Goal: Entertainment & Leisure: Consume media (video, audio)

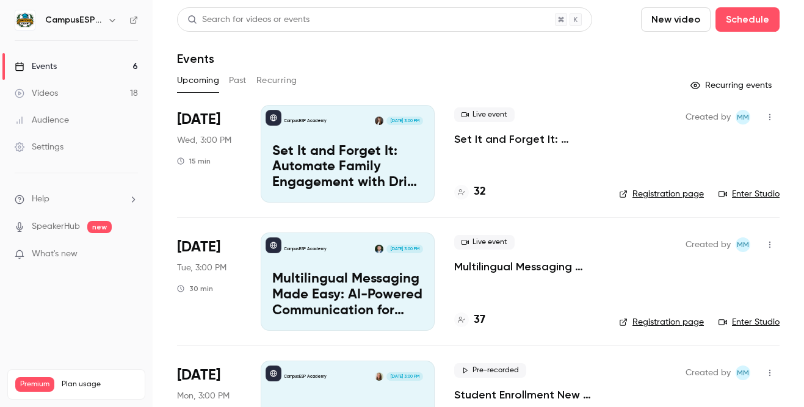
click at [239, 79] on button "Past" at bounding box center [238, 81] width 18 height 20
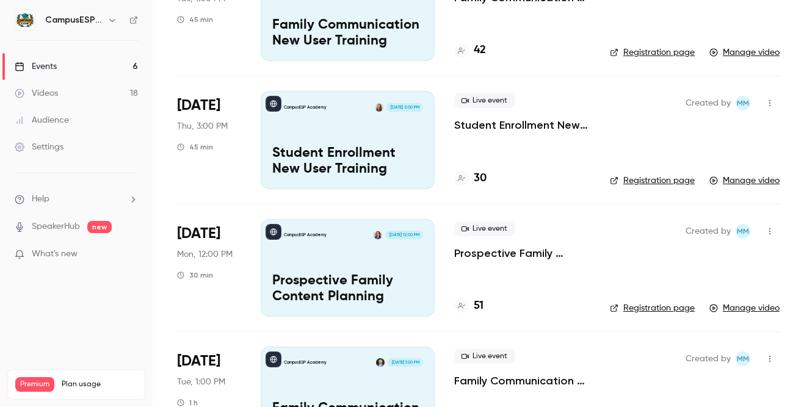
scroll to position [184, 0]
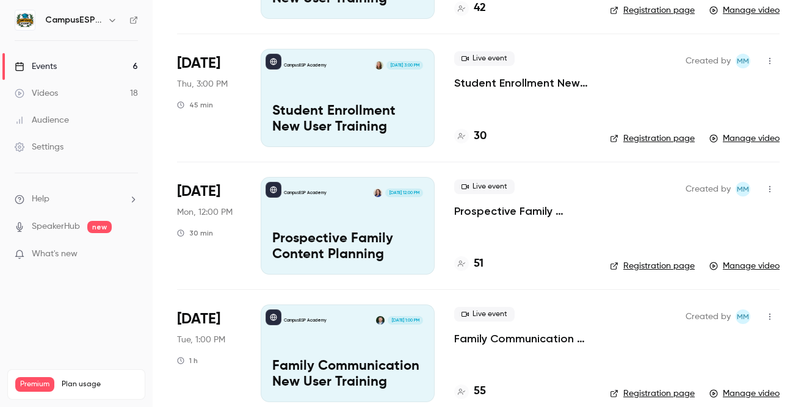
click at [765, 190] on icon "button" at bounding box center [770, 189] width 10 height 9
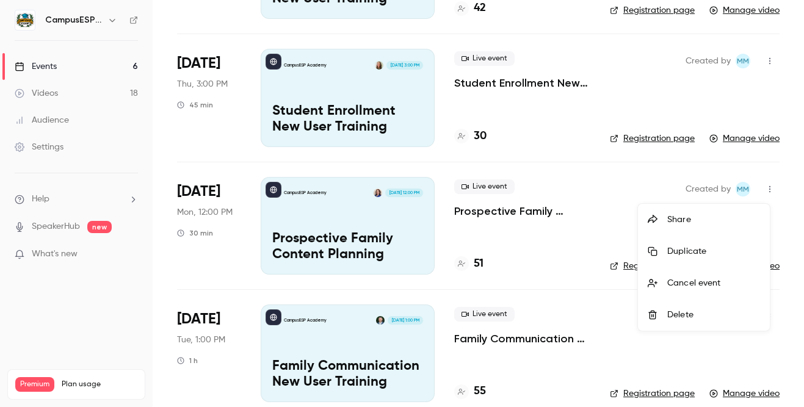
click at [688, 221] on div "Share" at bounding box center [713, 220] width 93 height 12
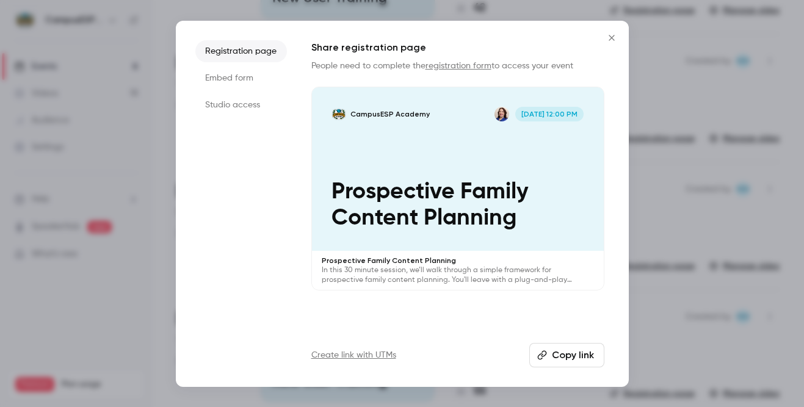
click at [581, 353] on button "Copy link" at bounding box center [566, 355] width 75 height 24
click at [611, 37] on icon "Close" at bounding box center [611, 38] width 15 height 10
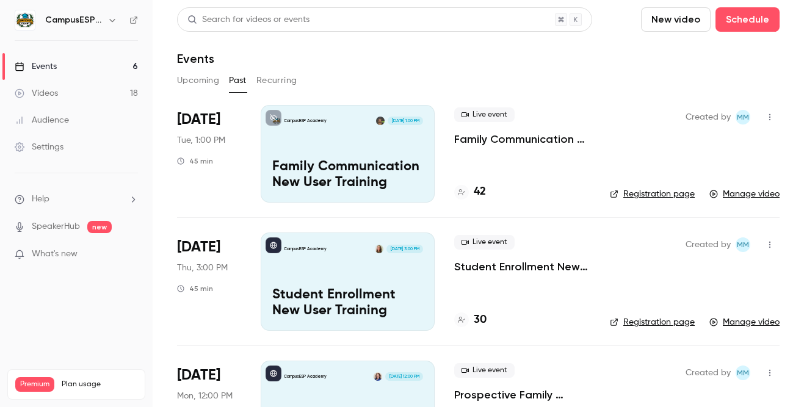
click at [199, 82] on button "Upcoming" at bounding box center [198, 81] width 42 height 20
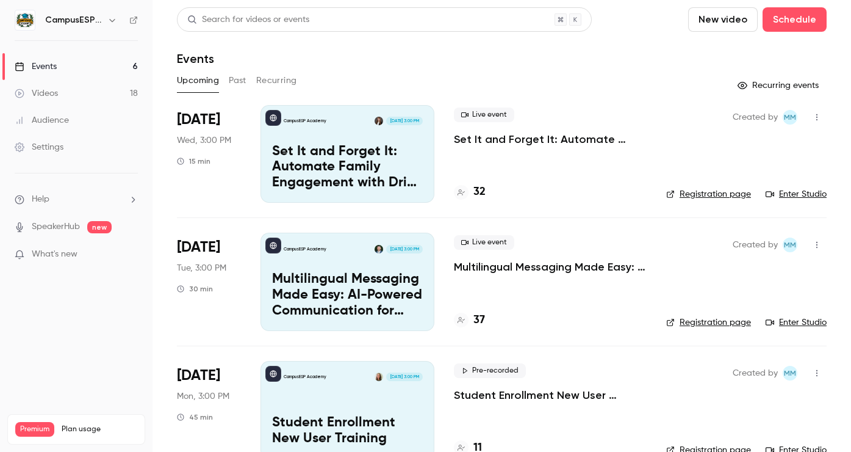
click at [237, 79] on button "Past" at bounding box center [238, 81] width 18 height 20
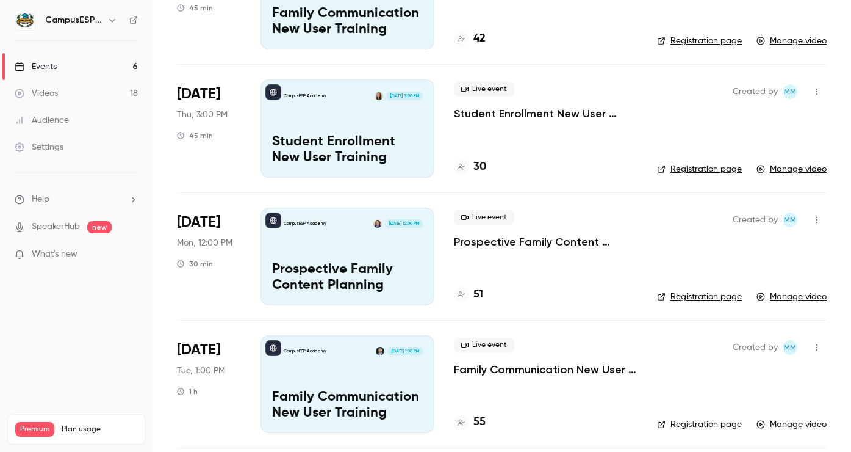
scroll to position [154, 0]
click at [364, 261] on p "Prospective Family Content Planning" at bounding box center [347, 277] width 151 height 32
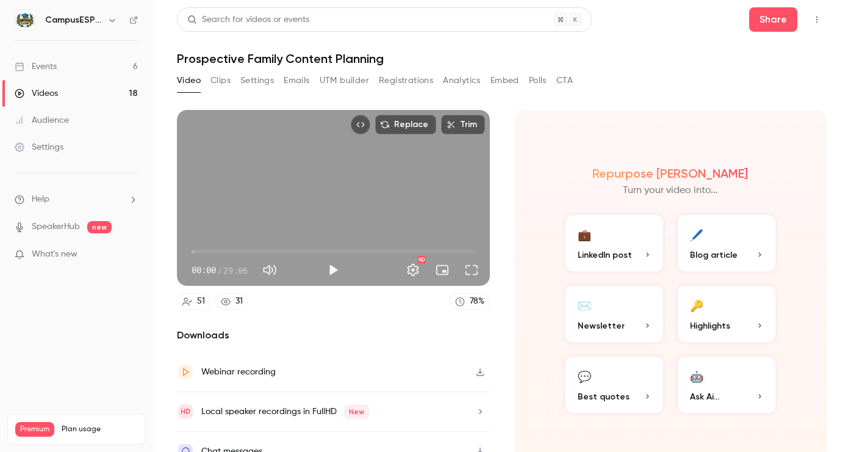
click at [408, 74] on button "Registrations" at bounding box center [406, 81] width 54 height 20
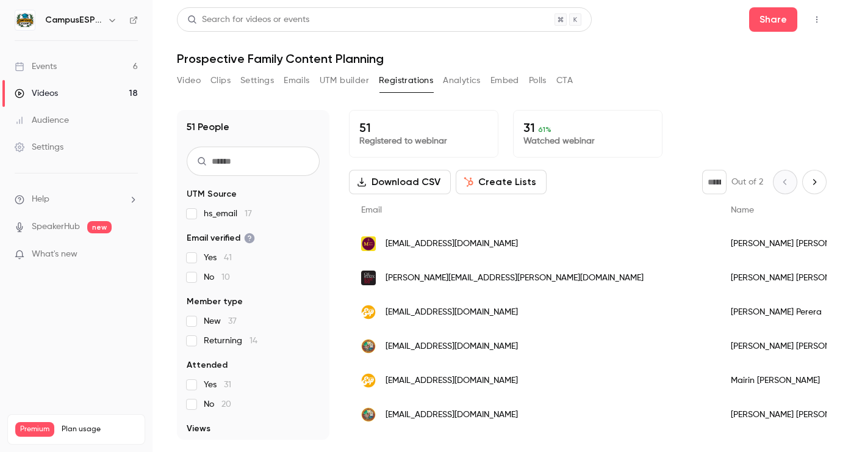
click at [185, 81] on button "Video" at bounding box center [189, 81] width 24 height 20
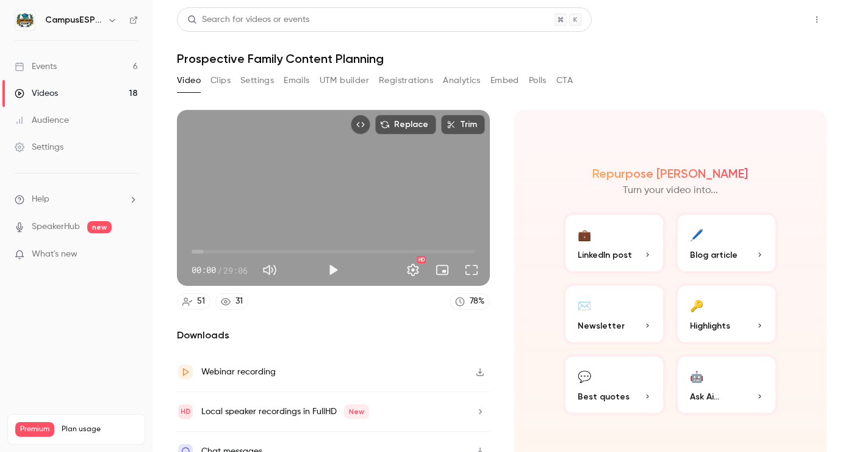
click at [760, 25] on button "Share" at bounding box center [773, 19] width 48 height 24
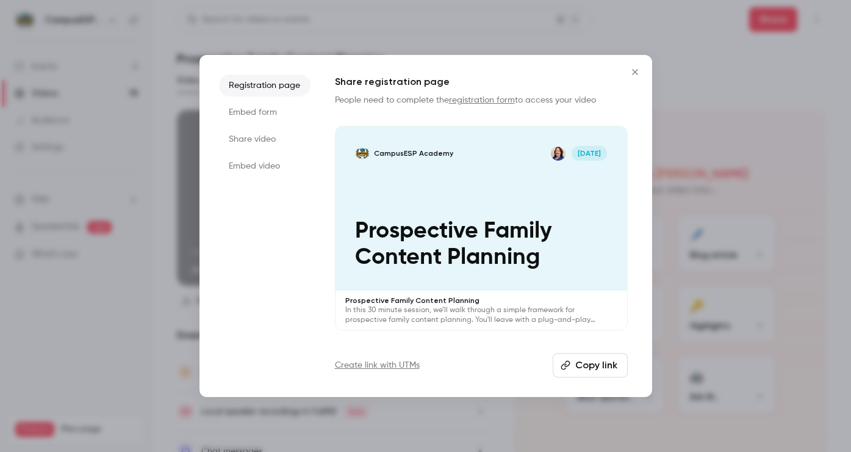
click at [588, 367] on button "Copy link" at bounding box center [590, 365] width 75 height 24
click at [633, 75] on icon "Close" at bounding box center [635, 72] width 15 height 10
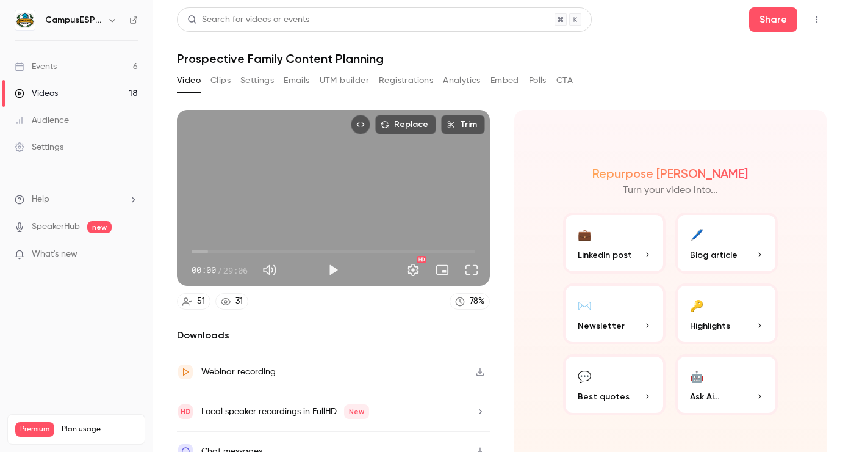
click at [62, 71] on link "Events 6" at bounding box center [76, 66] width 153 height 27
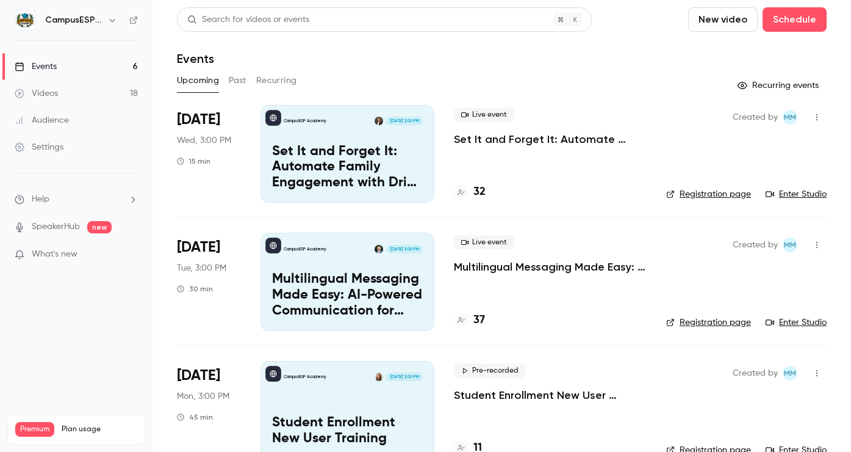
click at [227, 84] on div "Upcoming Past Recurring" at bounding box center [502, 81] width 650 height 20
click at [235, 83] on button "Past" at bounding box center [238, 81] width 18 height 20
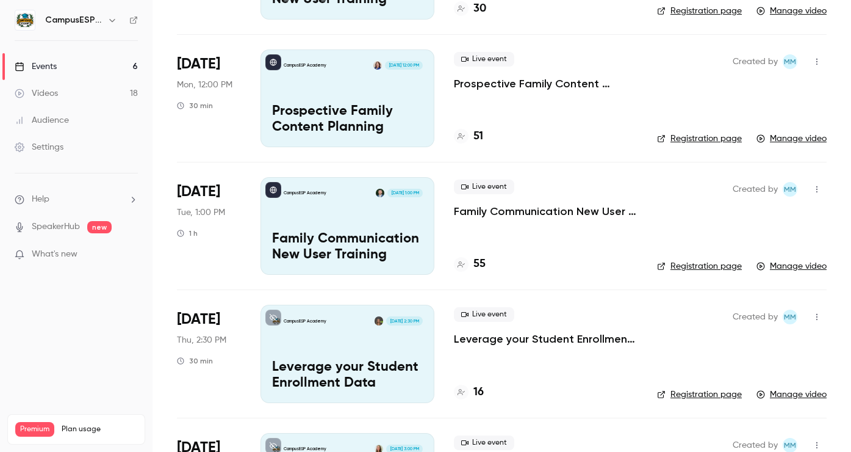
scroll to position [350, 0]
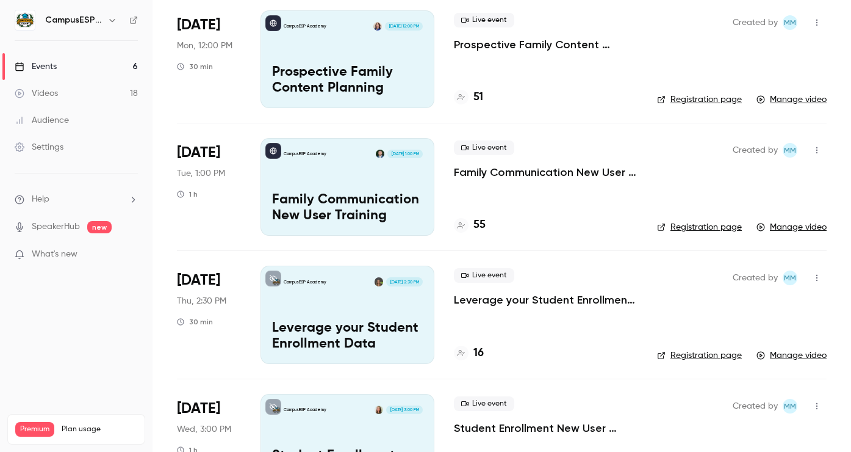
click at [71, 118] on link "Audience" at bounding box center [76, 120] width 153 height 27
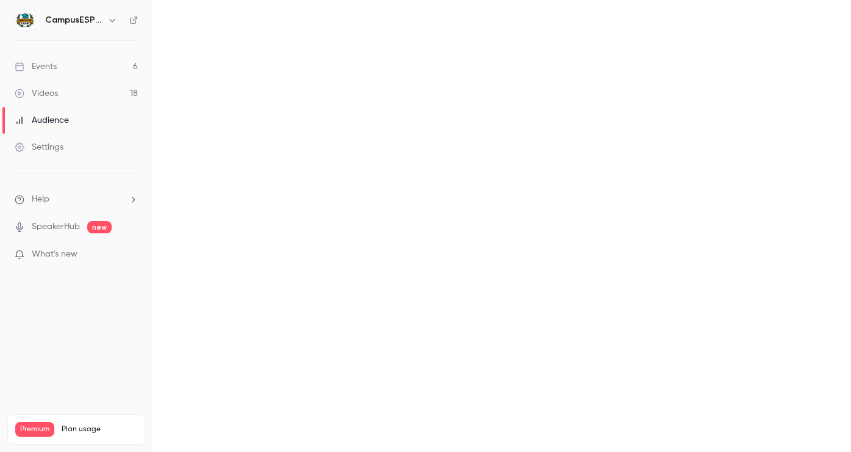
click at [51, 95] on div "Videos" at bounding box center [36, 93] width 43 height 12
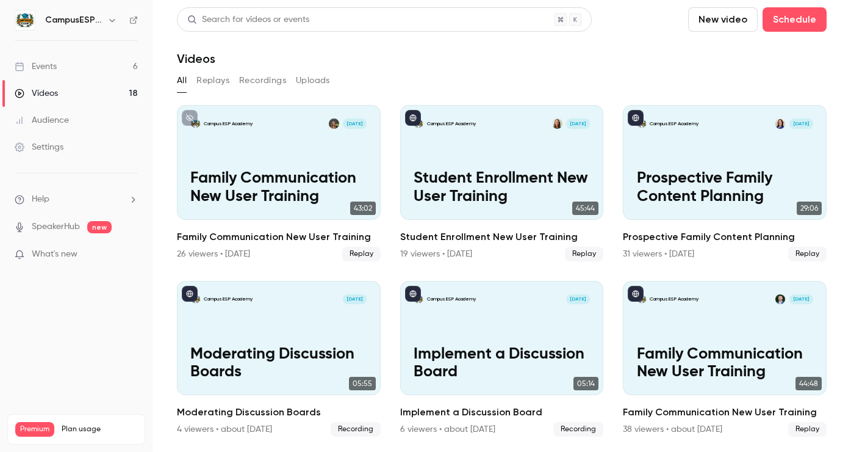
click at [262, 79] on button "Recordings" at bounding box center [262, 81] width 47 height 20
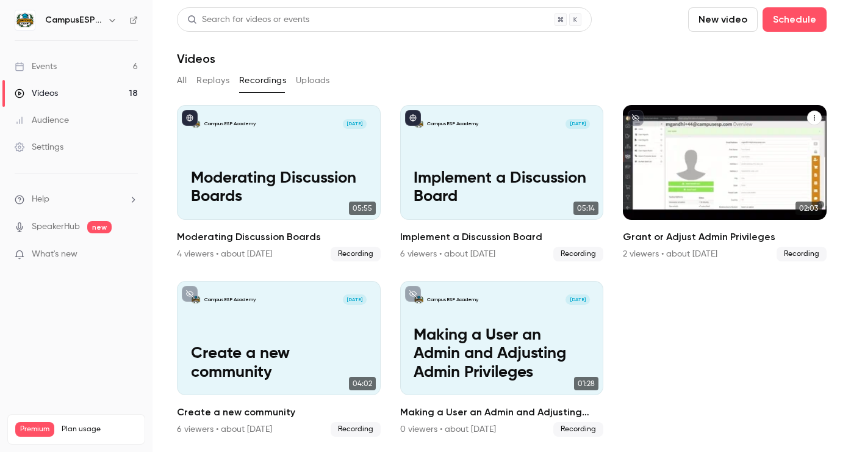
click at [734, 173] on p "Grant or Adjust Admin Privileges" at bounding box center [725, 187] width 176 height 37
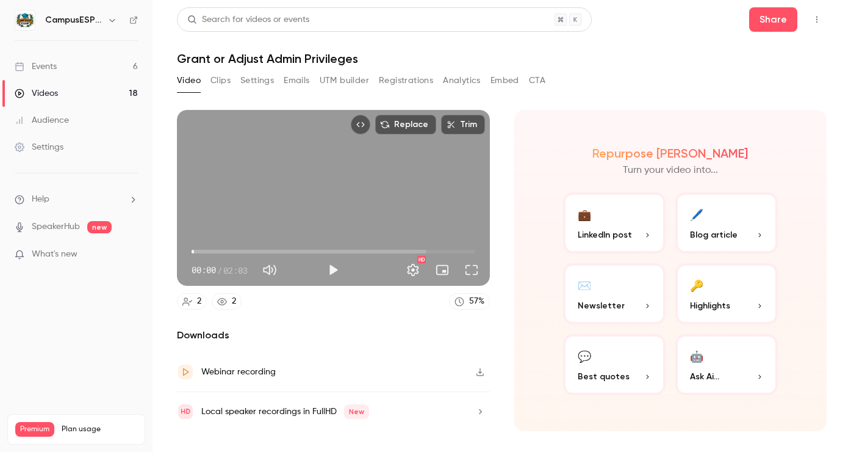
drag, startPoint x: 193, startPoint y: 250, endPoint x: 233, endPoint y: 251, distance: 39.7
click at [196, 251] on span "00:01" at bounding box center [194, 252] width 4 height 4
drag, startPoint x: 232, startPoint y: 251, endPoint x: 272, endPoint y: 254, distance: 39.8
click at [272, 253] on span "00:35" at bounding box center [272, 252] width 4 height 4
drag, startPoint x: 271, startPoint y: 253, endPoint x: 293, endPoint y: 254, distance: 22.6
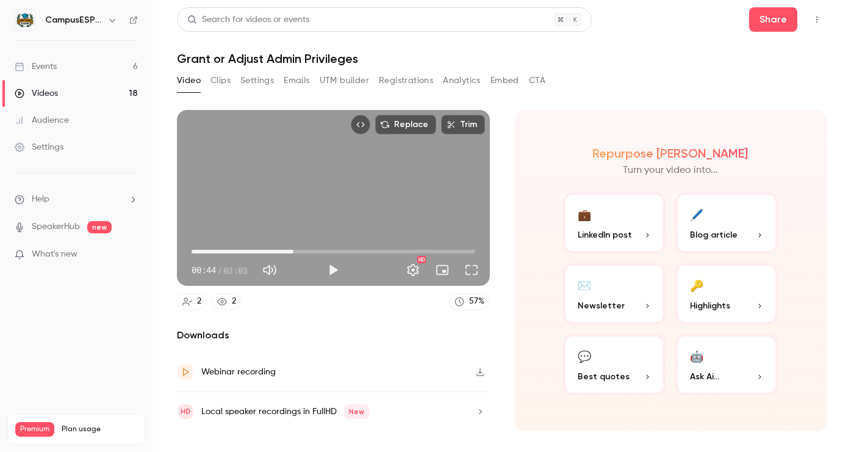
click at [293, 253] on span "00:44" at bounding box center [294, 252] width 4 height 4
drag, startPoint x: 295, startPoint y: 254, endPoint x: 347, endPoint y: 255, distance: 51.9
click at [347, 253] on span "01:07" at bounding box center [347, 252] width 4 height 4
click at [472, 270] on button "Full screen" at bounding box center [471, 269] width 24 height 24
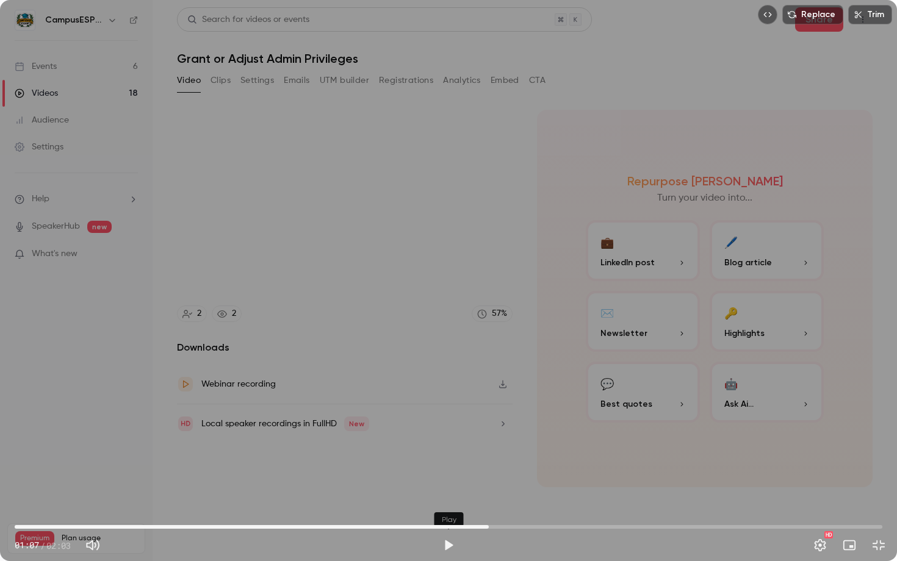
click at [450, 406] on button "Play" at bounding box center [448, 545] width 24 height 24
click at [678, 406] on div "HD" at bounding box center [676, 546] width 430 height 20
click at [723, 406] on span "01:43" at bounding box center [449, 527] width 868 height 20
drag, startPoint x: 722, startPoint y: 527, endPoint x: 699, endPoint y: 531, distance: 23.5
click at [702, 406] on span "01:38" at bounding box center [704, 527] width 4 height 4
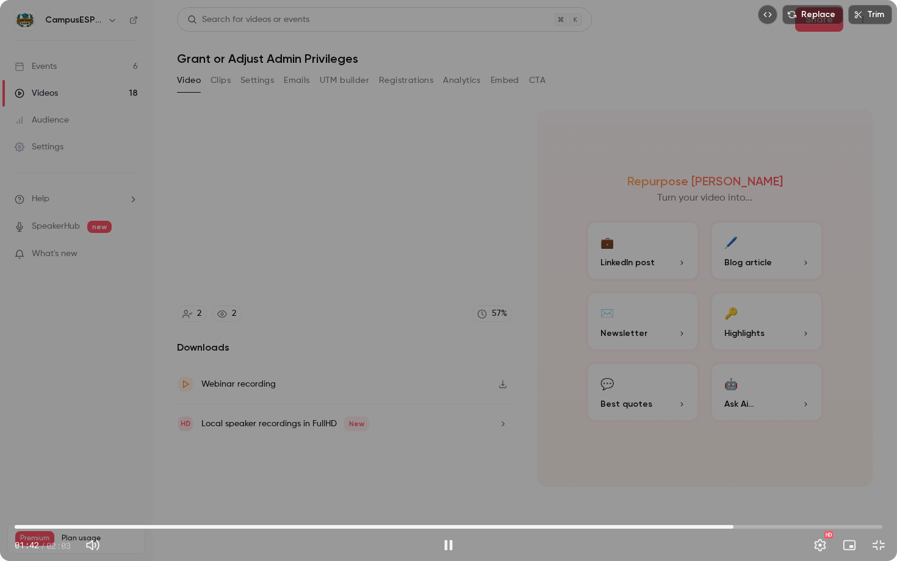
click at [652, 406] on span "01:42" at bounding box center [449, 527] width 868 height 20
click at [654, 406] on span "01:31" at bounding box center [449, 527] width 868 height 20
click at [635, 406] on span "01:28" at bounding box center [449, 527] width 868 height 20
click at [592, 406] on span "01:28" at bounding box center [449, 527] width 868 height 20
click at [552, 406] on span "01:23" at bounding box center [449, 527] width 868 height 20
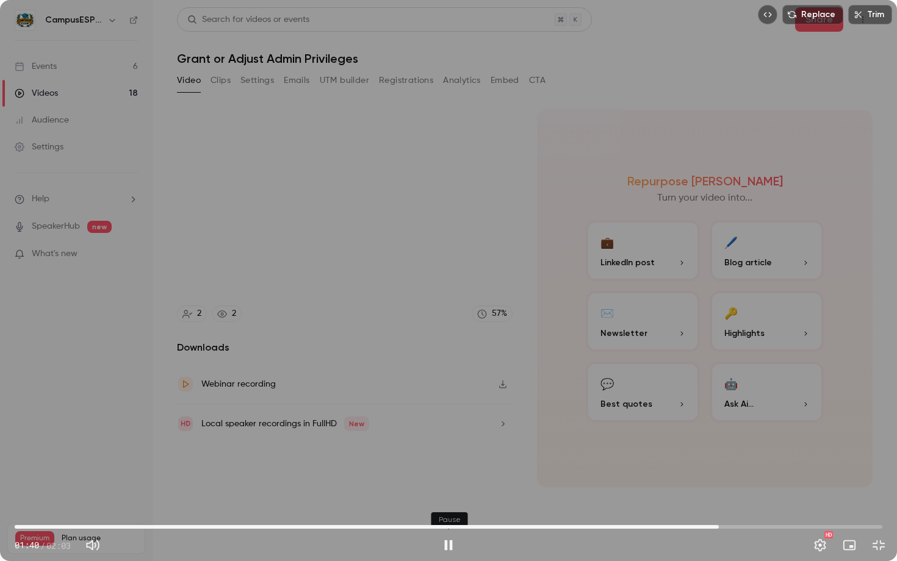
click at [449, 406] on button "Pause" at bounding box center [448, 545] width 24 height 24
click at [708, 406] on span "01:40" at bounding box center [449, 527] width 868 height 20
click at [448, 406] on button "Play" at bounding box center [448, 545] width 24 height 24
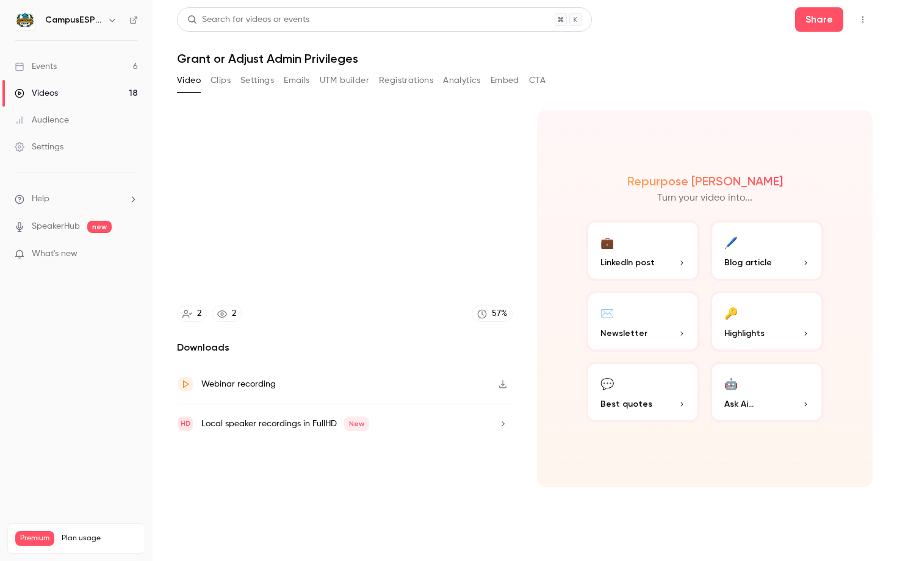
type input "*****"
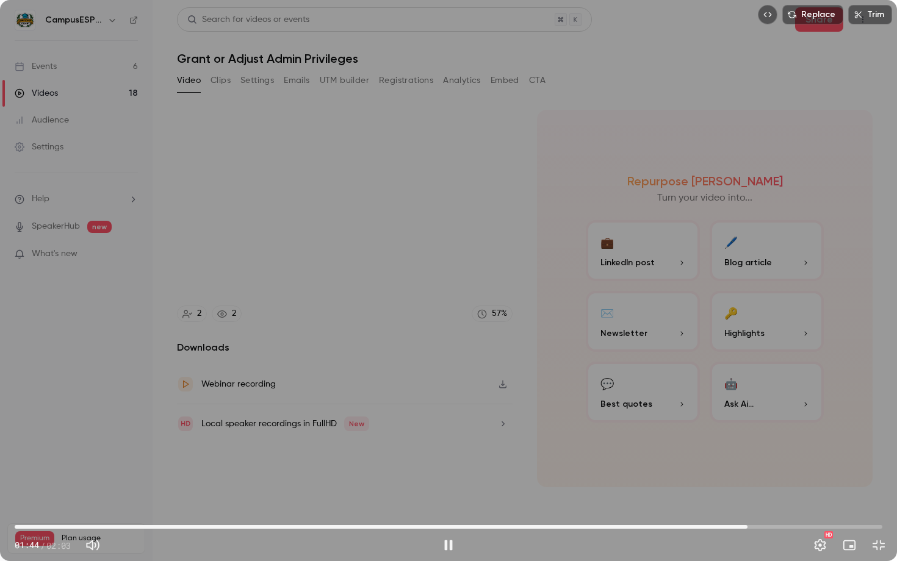
drag, startPoint x: 553, startPoint y: 528, endPoint x: 570, endPoint y: 528, distance: 17.1
click at [553, 406] on span "01:44" at bounding box center [449, 527] width 868 height 20
click at [627, 406] on span "01:17" at bounding box center [449, 527] width 868 height 20
click at [676, 406] on span "01:34" at bounding box center [449, 527] width 868 height 20
click at [642, 406] on span "01:43" at bounding box center [449, 527] width 868 height 20
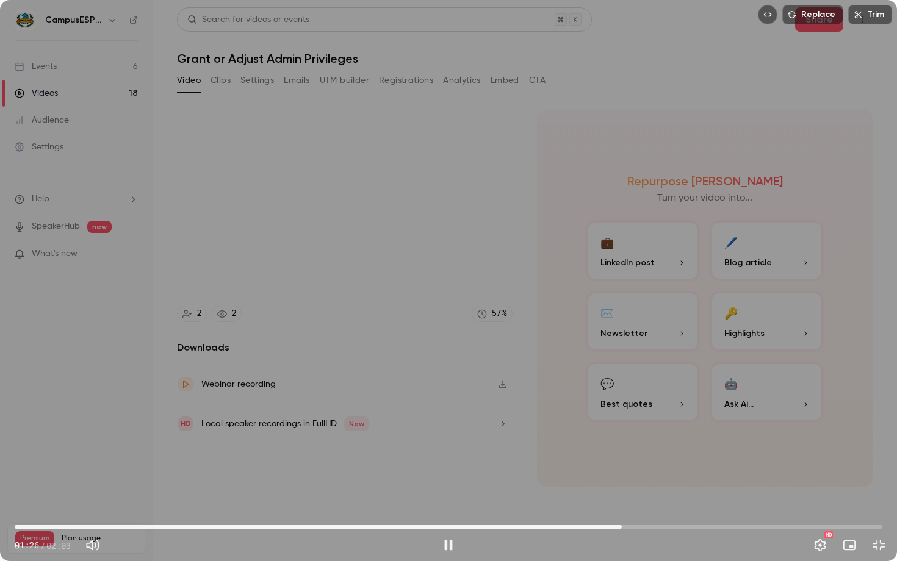
click at [622, 406] on span "01:26" at bounding box center [449, 527] width 868 height 20
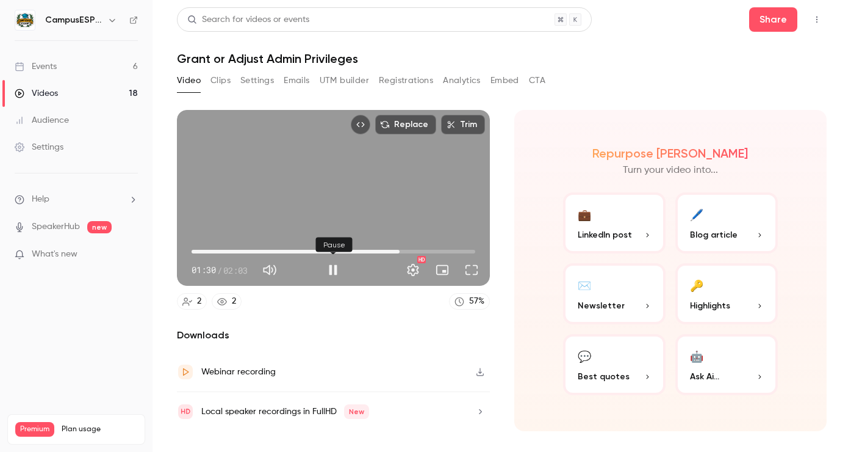
click at [334, 271] on button "Pause" at bounding box center [333, 269] width 24 height 24
type input "**"
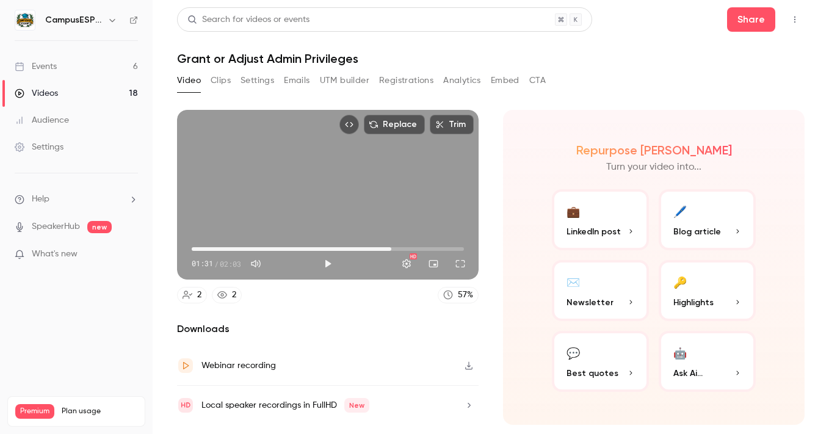
click at [56, 95] on div "Videos" at bounding box center [36, 93] width 43 height 12
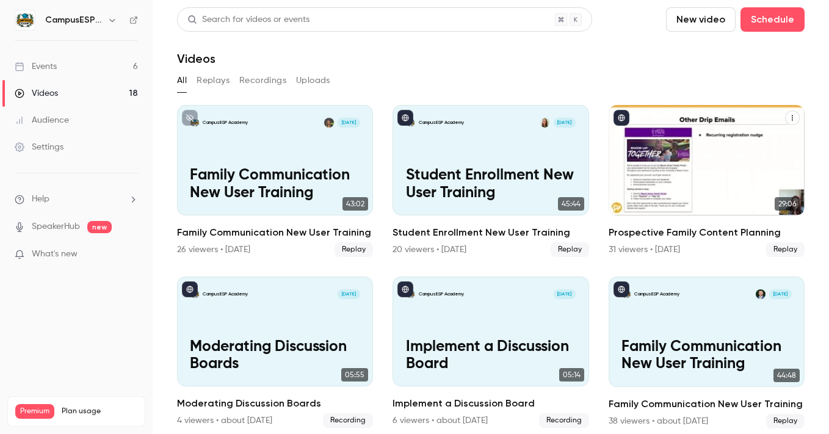
click at [708, 152] on div "CampusESP Academy [DATE] Prospective Family Content Planning" at bounding box center [706, 160] width 196 height 110
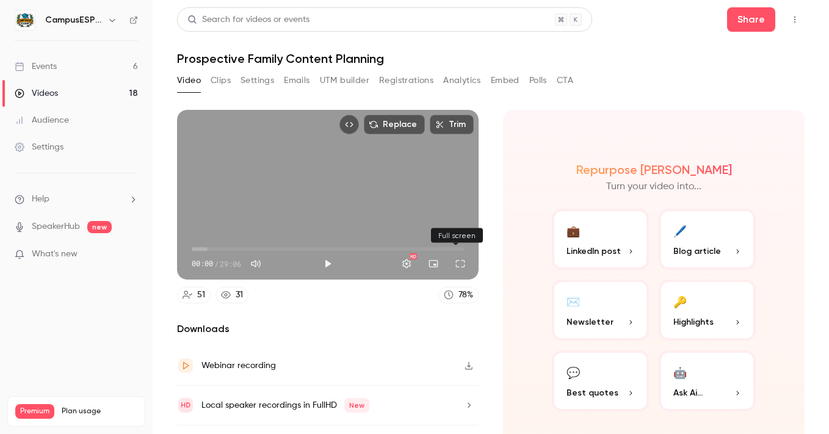
click at [456, 264] on button "Full screen" at bounding box center [460, 263] width 24 height 24
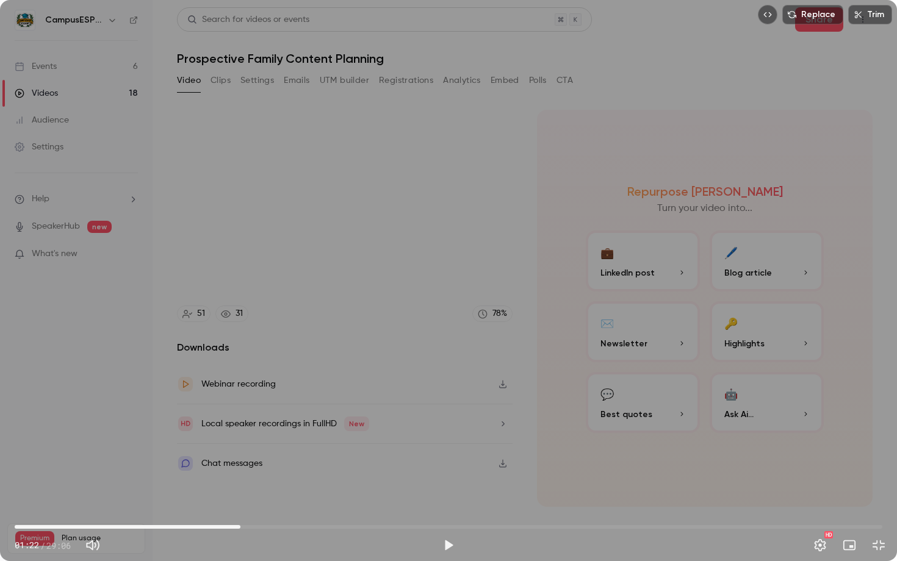
drag, startPoint x: 20, startPoint y: 525, endPoint x: 248, endPoint y: 526, distance: 228.8
click at [242, 406] on span "07:34" at bounding box center [241, 527] width 4 height 4
drag, startPoint x: 246, startPoint y: 525, endPoint x: 319, endPoint y: 530, distance: 73.4
click at [319, 406] on span "10:12" at bounding box center [319, 527] width 4 height 4
click at [362, 406] on span "10:12" at bounding box center [449, 527] width 868 height 20
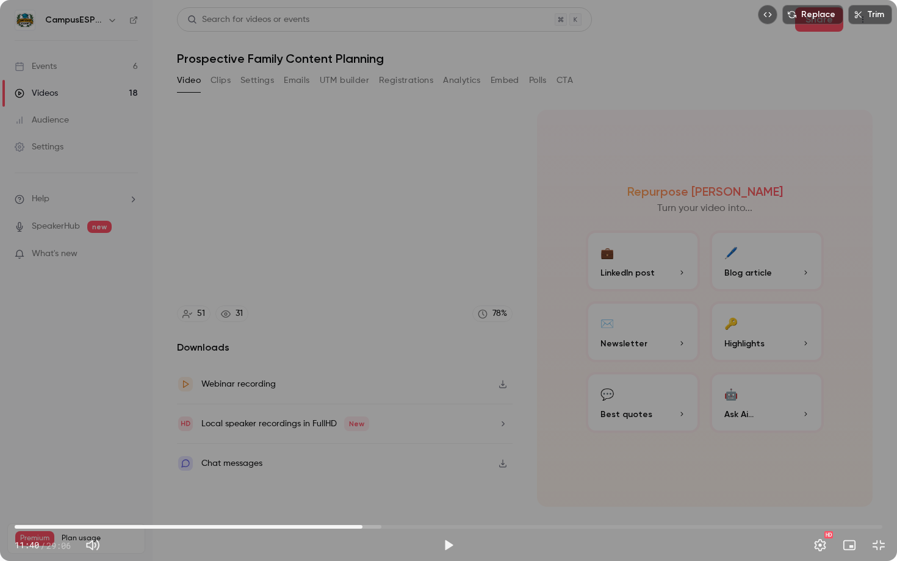
click at [387, 406] on span "11:40" at bounding box center [449, 527] width 868 height 20
click at [414, 406] on span "13:24" at bounding box center [449, 527] width 868 height 20
click at [442, 406] on span "13:24" at bounding box center [449, 527] width 868 height 20
click at [464, 406] on span "14:19" at bounding box center [449, 527] width 868 height 20
click at [486, 406] on span "15:04" at bounding box center [449, 527] width 868 height 20
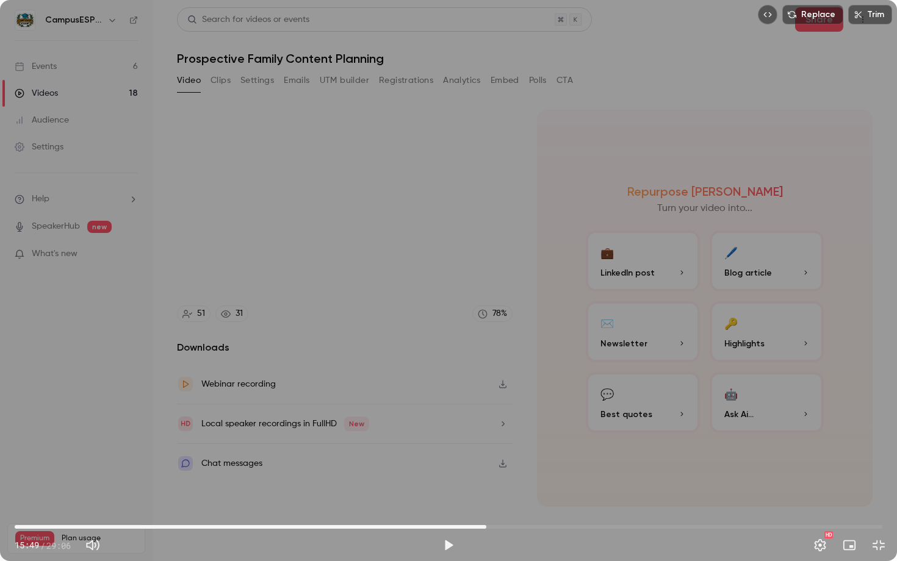
click at [528, 406] on span "15:49" at bounding box center [449, 527] width 868 height 20
click at [550, 406] on span "17:13" at bounding box center [449, 527] width 868 height 20
click at [575, 406] on span "17:57" at bounding box center [449, 527] width 868 height 20
click at [593, 406] on span "18:48" at bounding box center [449, 527] width 868 height 20
click at [613, 406] on span "20:04" at bounding box center [449, 527] width 868 height 20
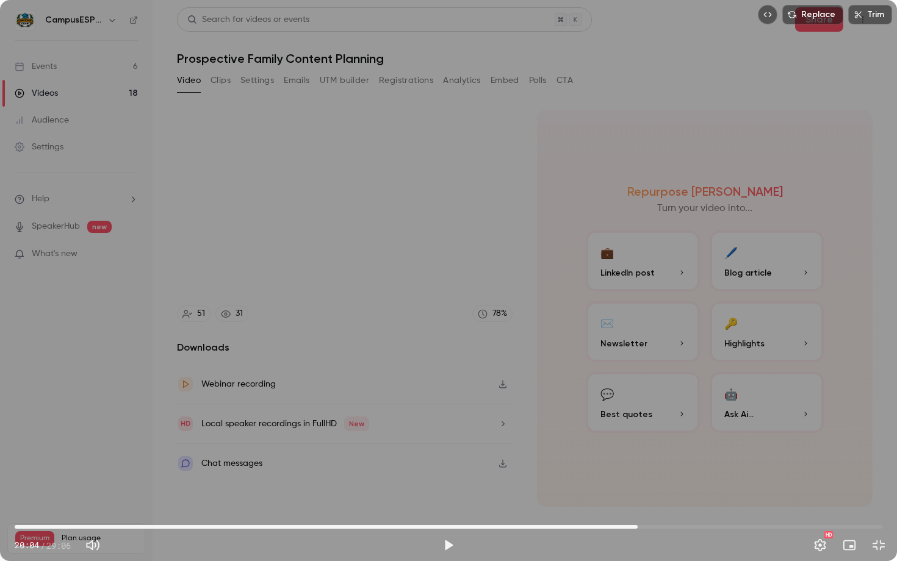
click at [638, 406] on span "20:54" at bounding box center [449, 527] width 868 height 20
click at [650, 406] on span "20:54" at bounding box center [449, 527] width 868 height 20
click at [668, 406] on span "21:18" at bounding box center [449, 527] width 868 height 20
click at [716, 406] on span "21:55" at bounding box center [449, 527] width 868 height 20
click at [761, 406] on span "23:31" at bounding box center [449, 527] width 868 height 20
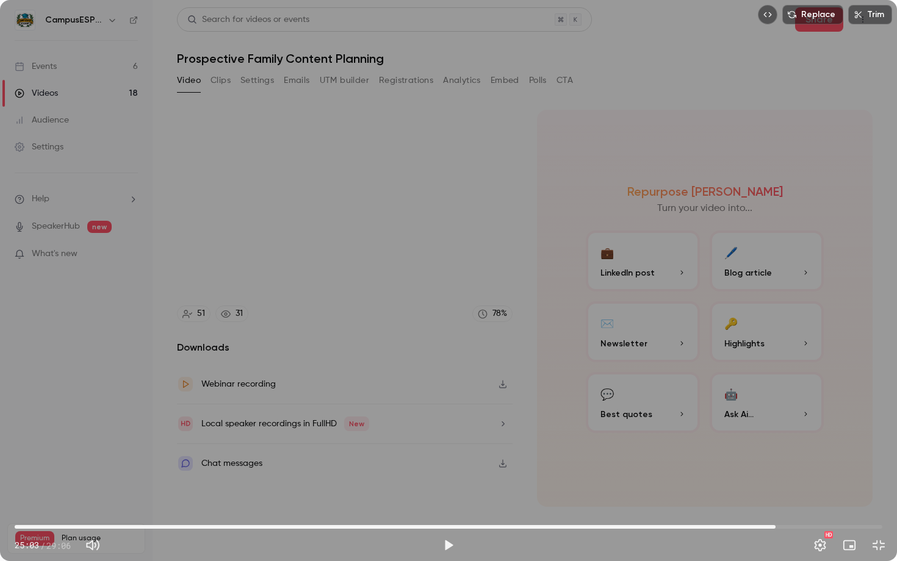
click at [776, 406] on span "25:31" at bounding box center [449, 527] width 868 height 20
drag, startPoint x: 776, startPoint y: 526, endPoint x: 264, endPoint y: 528, distance: 511.9
click at [264, 406] on span "08:26" at bounding box center [266, 527] width 4 height 4
click at [234, 406] on span "08:22" at bounding box center [449, 527] width 868 height 20
click at [301, 406] on span "07:22" at bounding box center [449, 527] width 868 height 20
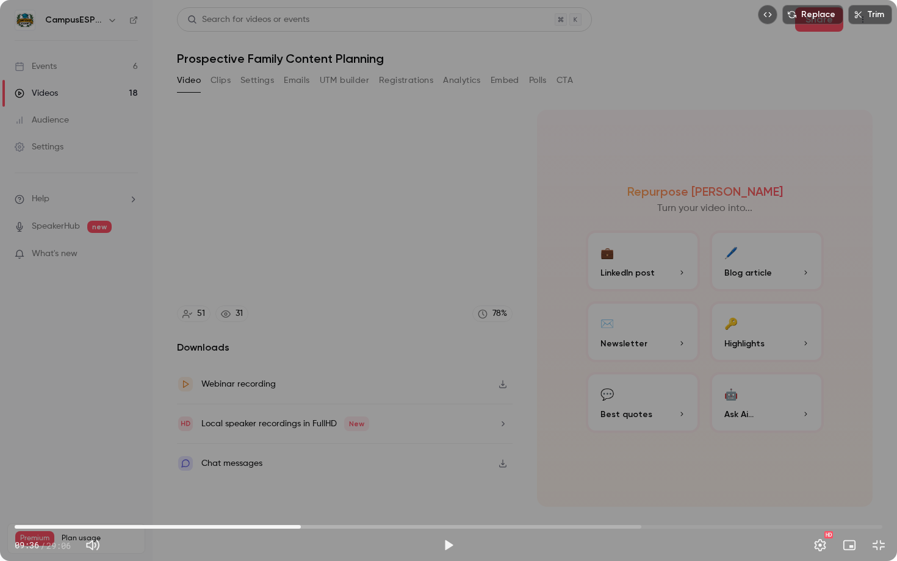
click at [329, 406] on span "09:36" at bounding box center [449, 527] width 868 height 20
click at [317, 406] on span "10:32" at bounding box center [449, 527] width 868 height 20
click at [329, 406] on span "10:09" at bounding box center [449, 527] width 868 height 20
click at [345, 406] on span "11:05" at bounding box center [449, 527] width 868 height 20
click at [358, 406] on span "11:30" at bounding box center [449, 527] width 868 height 20
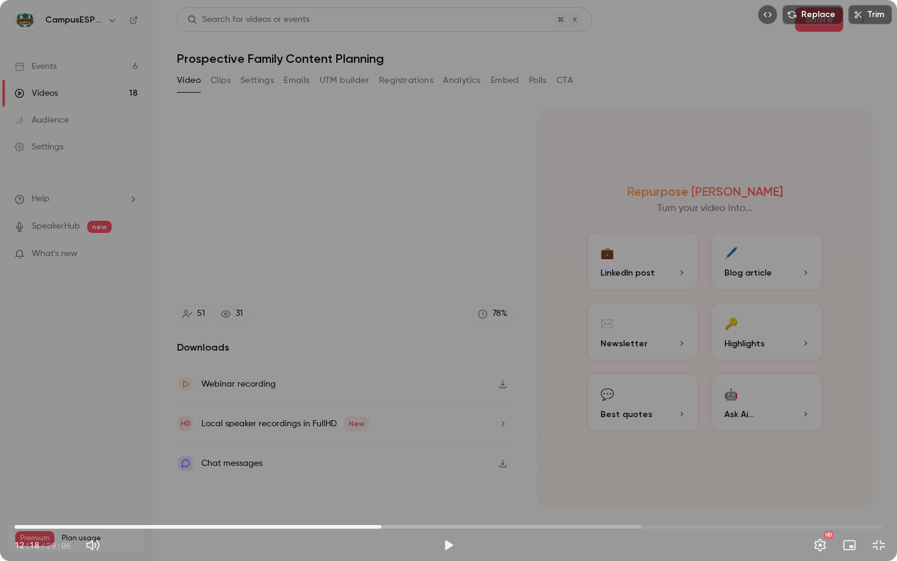
click at [381, 406] on span "12:18" at bounding box center [449, 527] width 868 height 20
click at [395, 406] on span "12:18" at bounding box center [449, 527] width 868 height 20
click at [378, 406] on span "12:46" at bounding box center [449, 527] width 868 height 20
click at [380, 406] on span "12:14" at bounding box center [380, 527] width 4 height 4
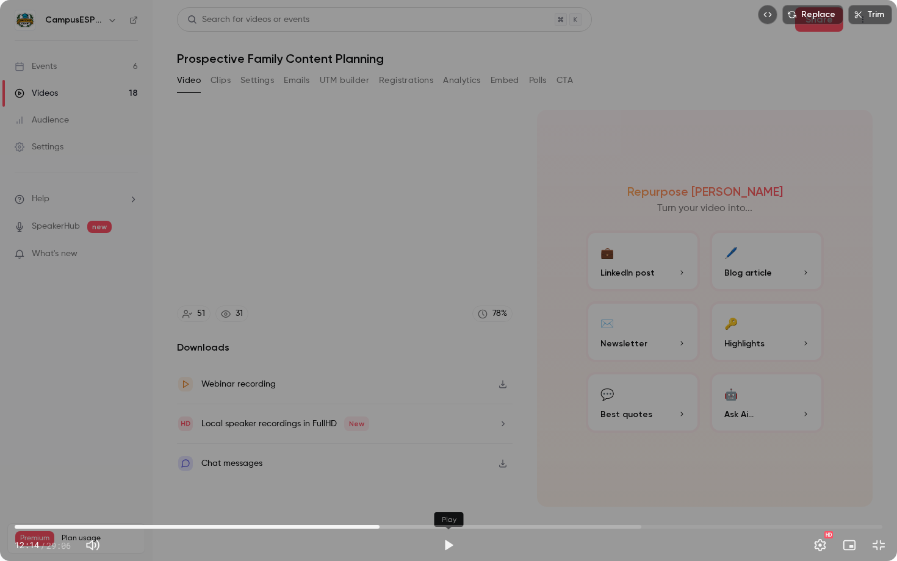
drag, startPoint x: 450, startPoint y: 548, endPoint x: 436, endPoint y: 426, distance: 122.2
click at [450, 406] on button "Play" at bounding box center [448, 545] width 24 height 24
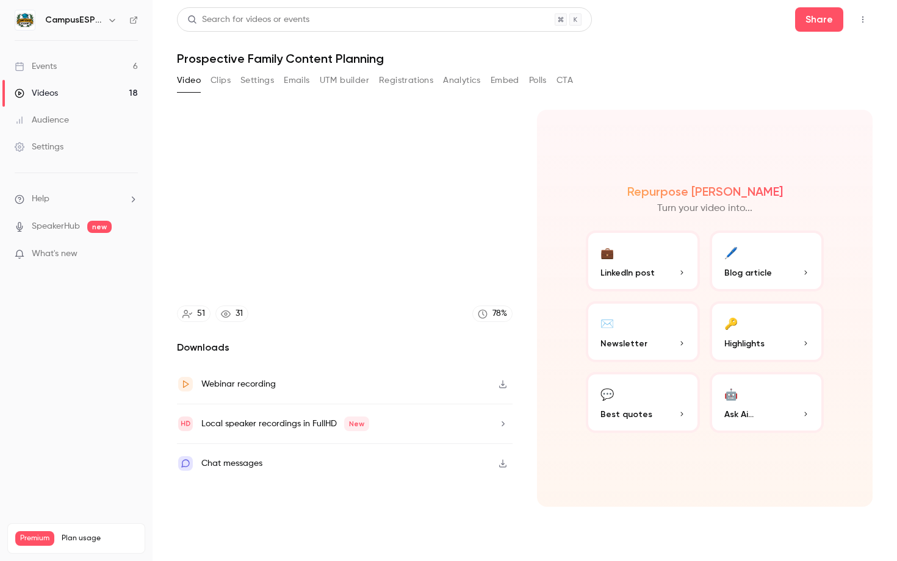
type input "*****"
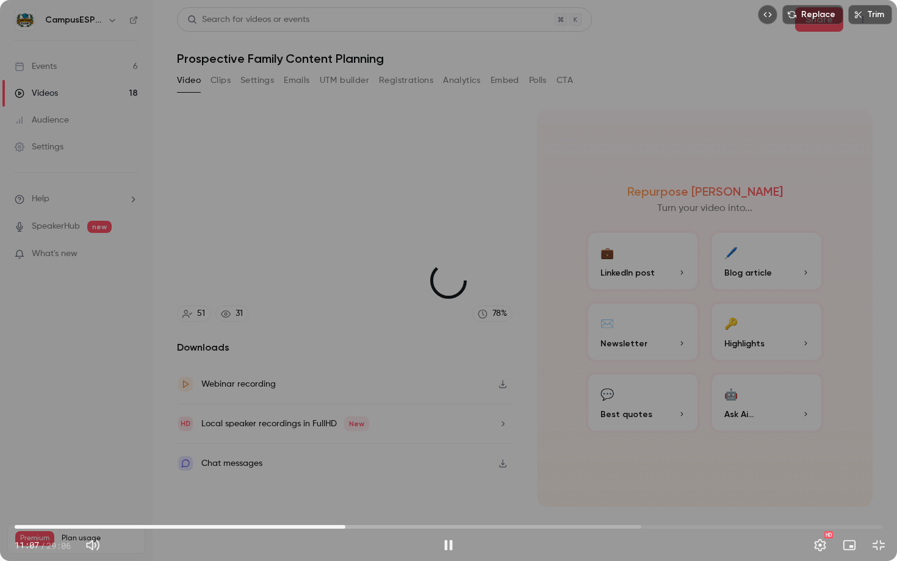
drag, startPoint x: 381, startPoint y: 531, endPoint x: 344, endPoint y: 534, distance: 37.3
click at [344, 406] on span "11:05" at bounding box center [346, 527] width 4 height 4
drag, startPoint x: 346, startPoint y: 530, endPoint x: 355, endPoint y: 530, distance: 9.2
click at [355, 406] on span "11:24" at bounding box center [355, 527] width 4 height 4
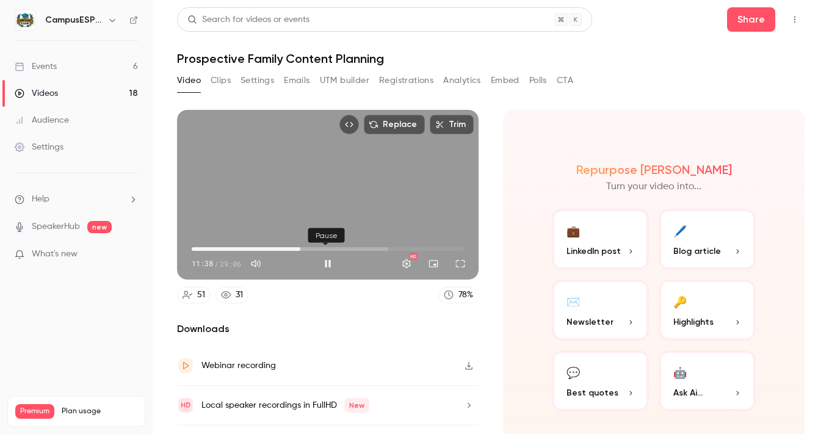
click at [328, 257] on button "Pause" at bounding box center [327, 263] width 24 height 24
click at [323, 262] on button "Play" at bounding box center [327, 263] width 24 height 24
click at [325, 258] on button "Pause" at bounding box center [327, 263] width 24 height 24
type input "*****"
click at [35, 67] on div "Events" at bounding box center [36, 66] width 42 height 12
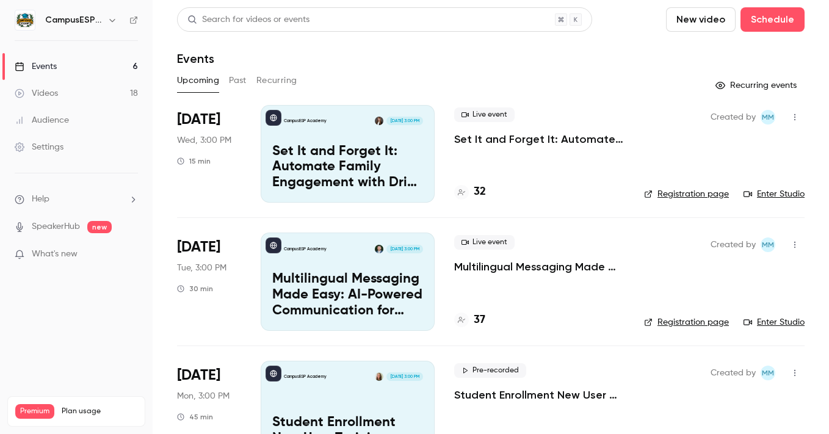
click at [239, 83] on button "Past" at bounding box center [238, 81] width 18 height 20
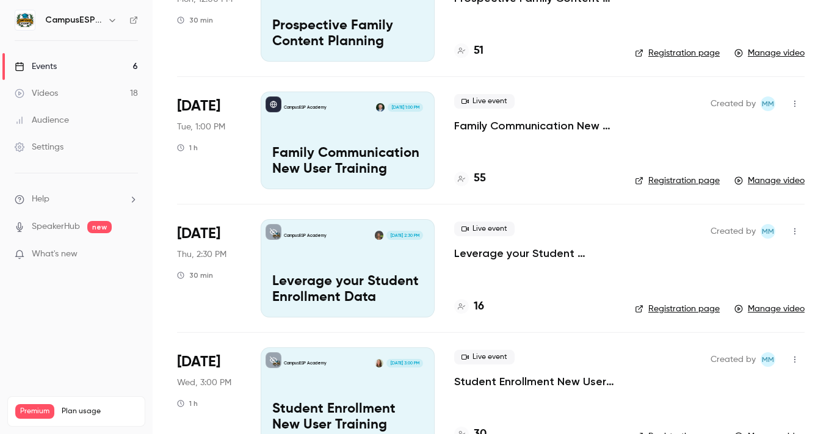
scroll to position [427, 0]
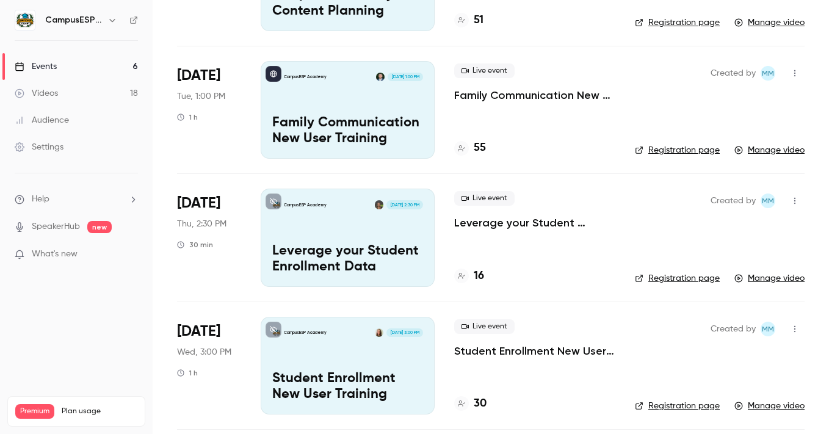
click at [51, 95] on div "Videos" at bounding box center [36, 93] width 43 height 12
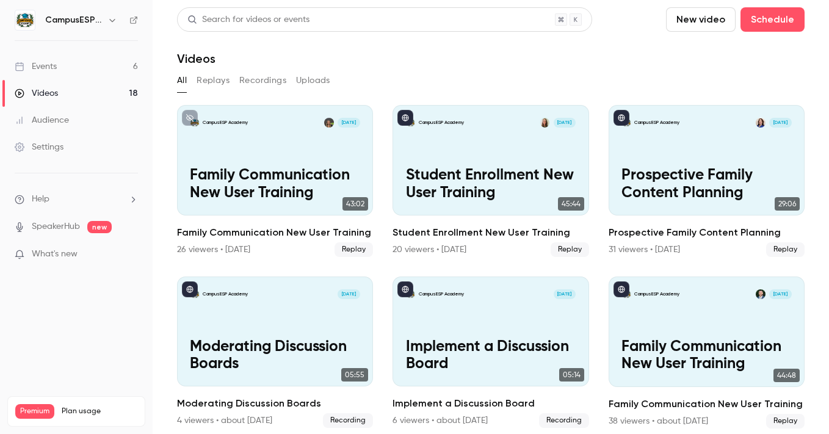
click at [259, 81] on button "Recordings" at bounding box center [262, 81] width 47 height 20
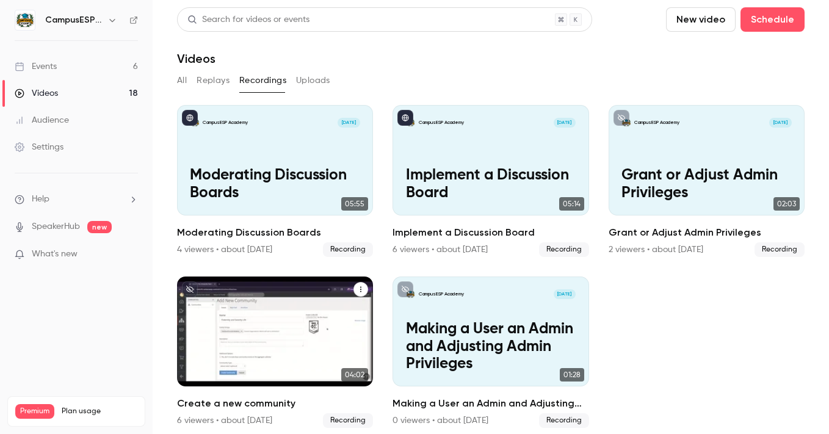
click at [300, 301] on div "CampusESP Academy [DATE] Create a new community" at bounding box center [275, 331] width 196 height 110
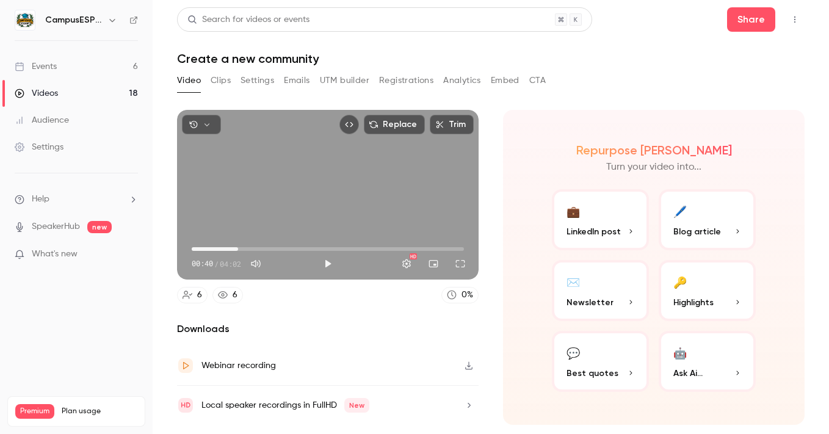
drag, startPoint x: 192, startPoint y: 250, endPoint x: 251, endPoint y: 252, distance: 59.2
click at [240, 251] on span "00:41" at bounding box center [238, 249] width 4 height 4
click at [462, 266] on button "Full screen" at bounding box center [460, 263] width 24 height 24
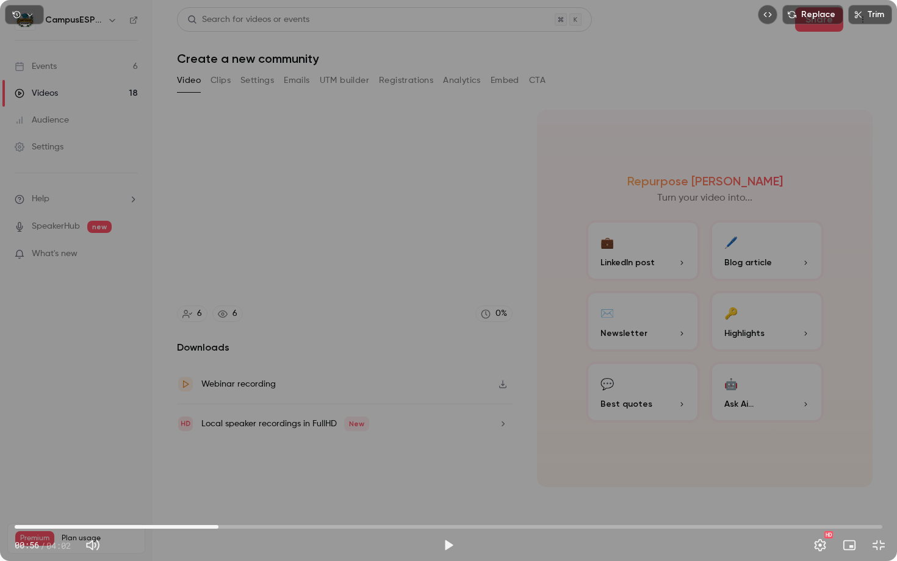
drag, startPoint x: 195, startPoint y: 528, endPoint x: 223, endPoint y: 530, distance: 28.1
click at [220, 406] on span "00:57" at bounding box center [219, 527] width 4 height 4
drag, startPoint x: 222, startPoint y: 527, endPoint x: 234, endPoint y: 528, distance: 11.6
click at [229, 406] on span "00:59" at bounding box center [227, 527] width 4 height 4
drag, startPoint x: 233, startPoint y: 528, endPoint x: 278, endPoint y: 528, distance: 44.5
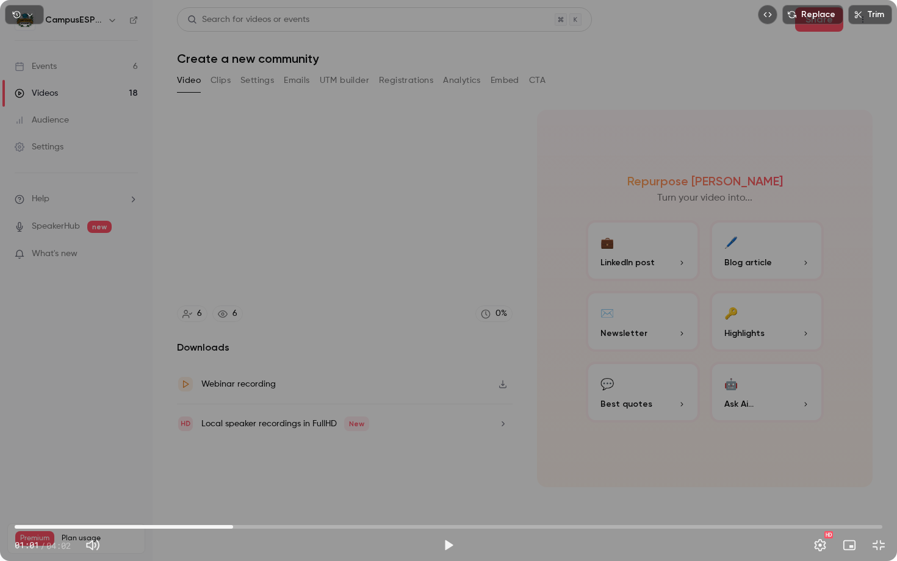
click at [235, 406] on span "01:01" at bounding box center [233, 527] width 4 height 4
drag, startPoint x: 277, startPoint y: 528, endPoint x: 290, endPoint y: 530, distance: 12.9
click at [290, 406] on span "01:16" at bounding box center [290, 527] width 4 height 4
click at [286, 406] on span "01:15" at bounding box center [286, 527] width 4 height 4
click at [279, 406] on span "01:14" at bounding box center [280, 527] width 4 height 4
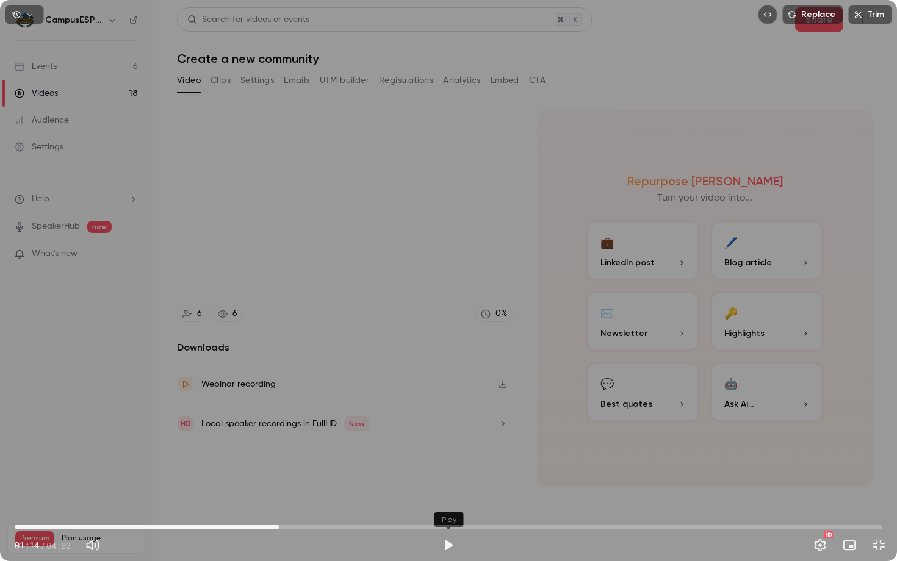
click at [448, 406] on button "Play" at bounding box center [448, 545] width 24 height 24
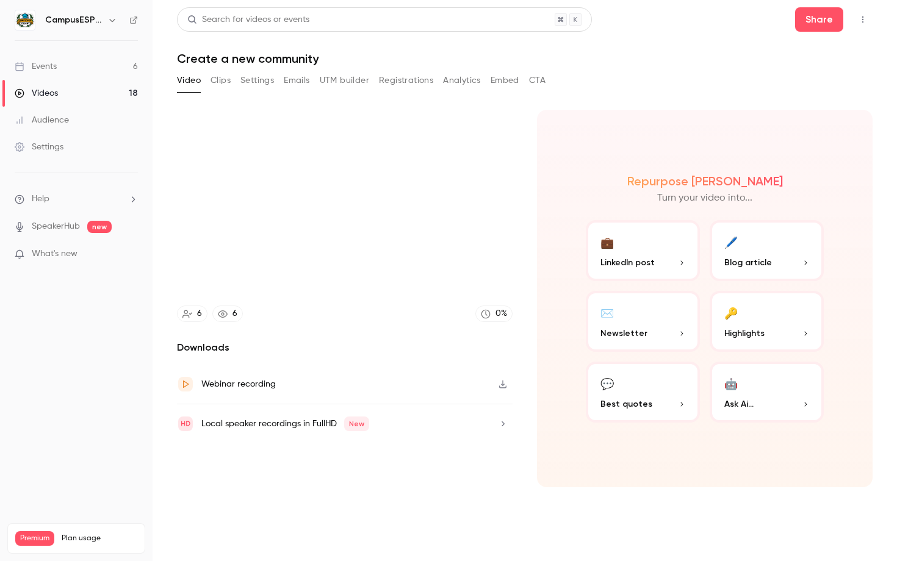
type input "****"
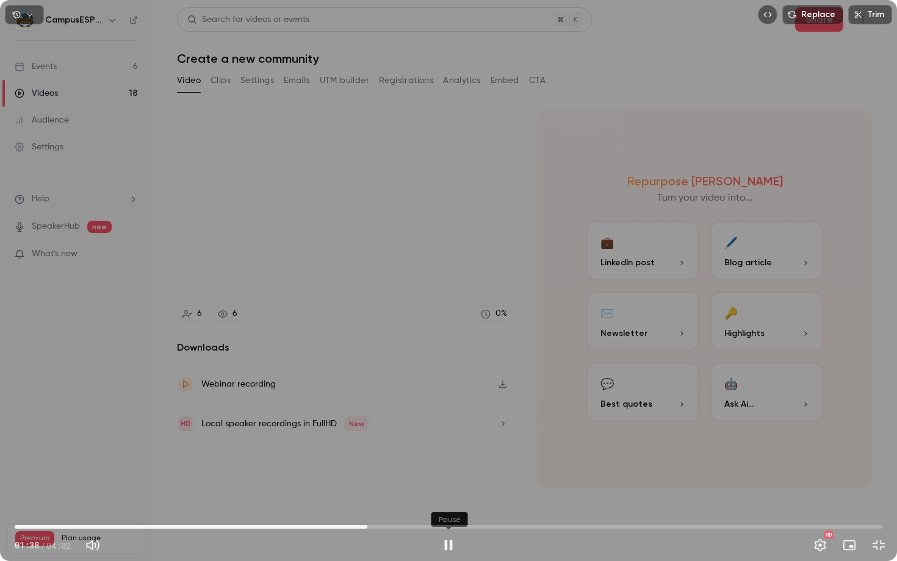
click at [446, 406] on button "Pause" at bounding box center [448, 545] width 24 height 24
type input "****"
